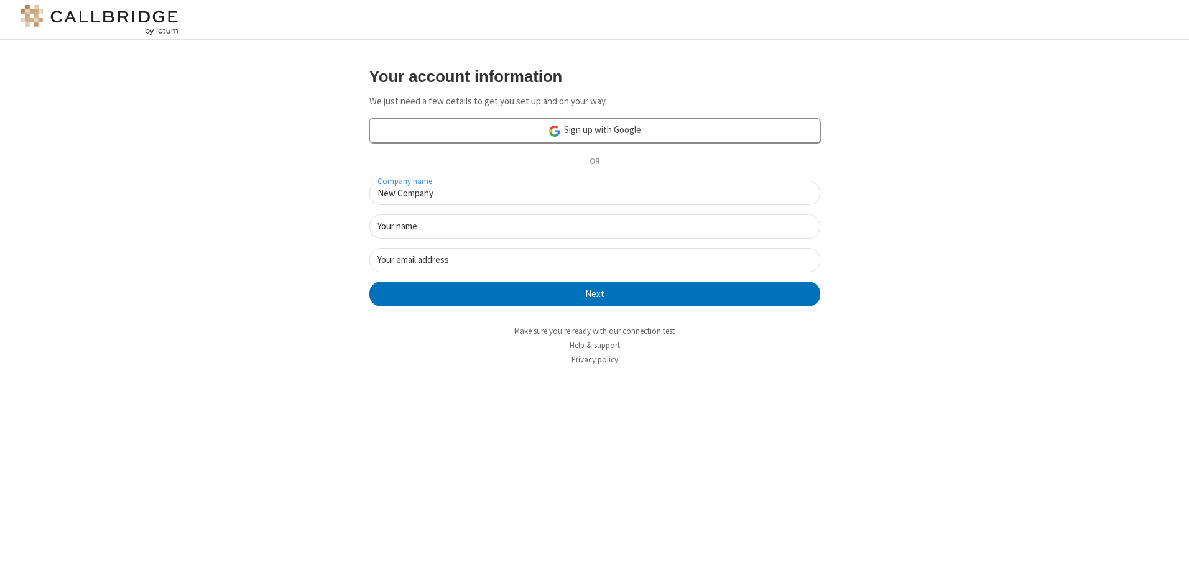
type input "New Company"
type input "New User"
type input "newUser@newUser.freesmackdown.b"
click button "Next" at bounding box center [594, 294] width 451 height 25
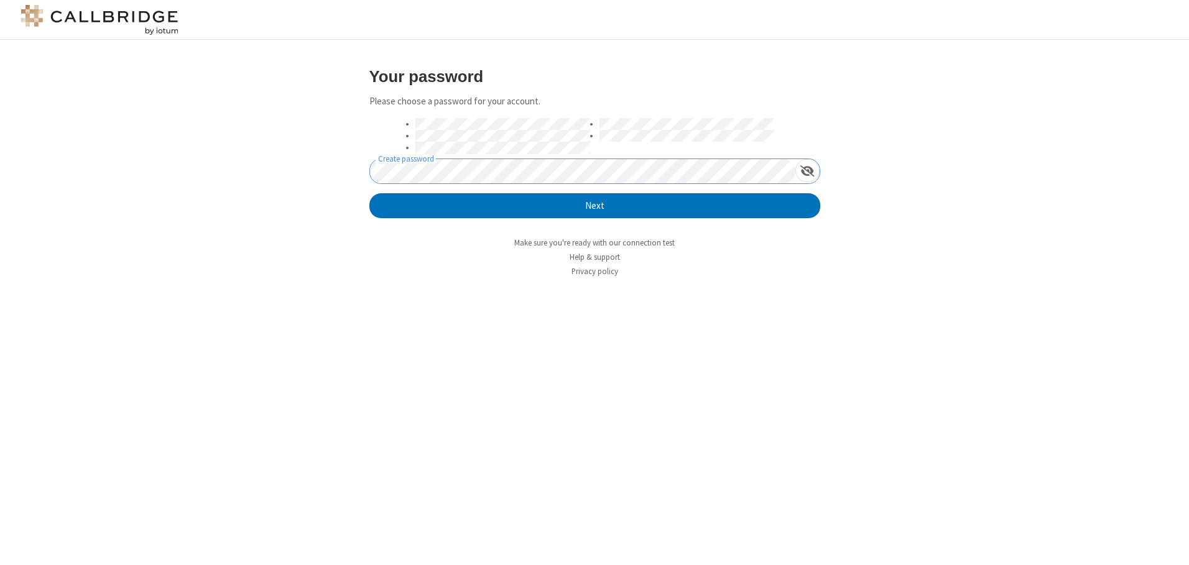
click button "Next" at bounding box center [594, 205] width 451 height 25
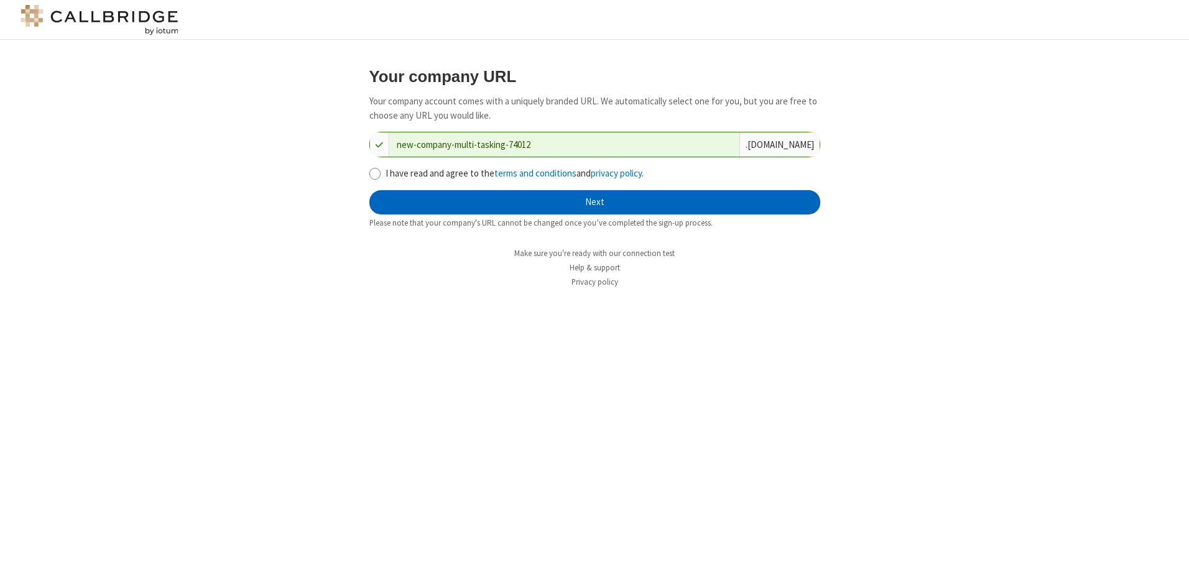
click at [594, 202] on button "Next" at bounding box center [594, 202] width 451 height 25
